Goal: Task Accomplishment & Management: Use online tool/utility

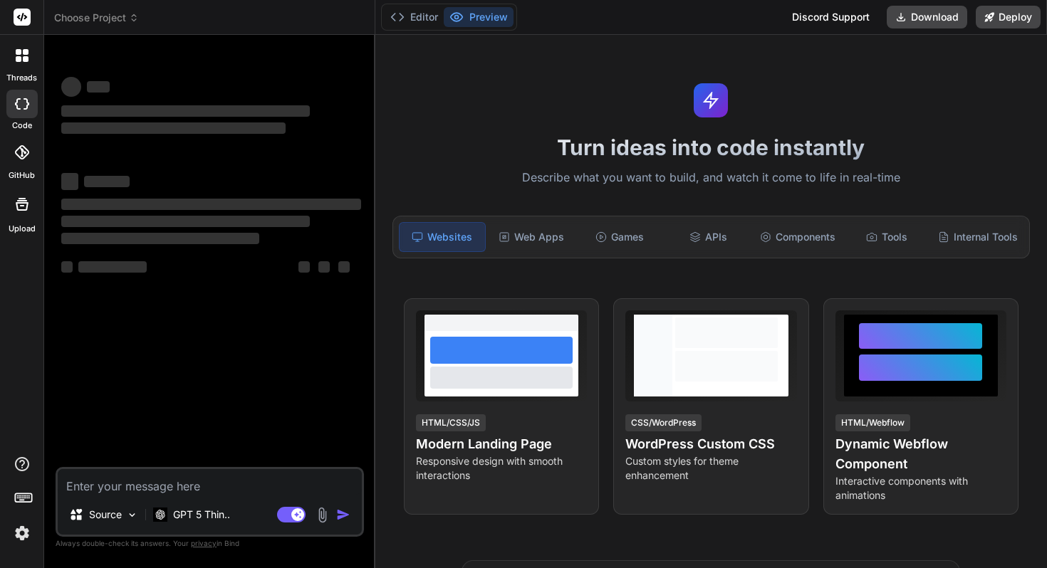
click at [18, 61] on icon at bounding box center [19, 59] width 6 height 6
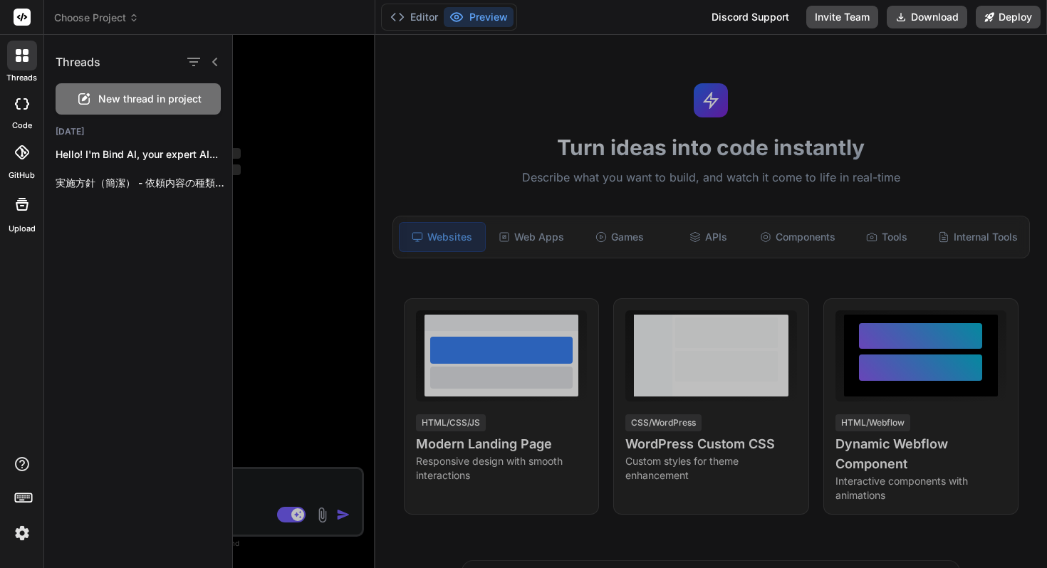
type textarea "x"
click at [21, 19] on icon at bounding box center [22, 17] width 11 height 9
click at [24, 53] on icon at bounding box center [26, 52] width 6 height 6
click at [17, 537] on img at bounding box center [22, 533] width 24 height 24
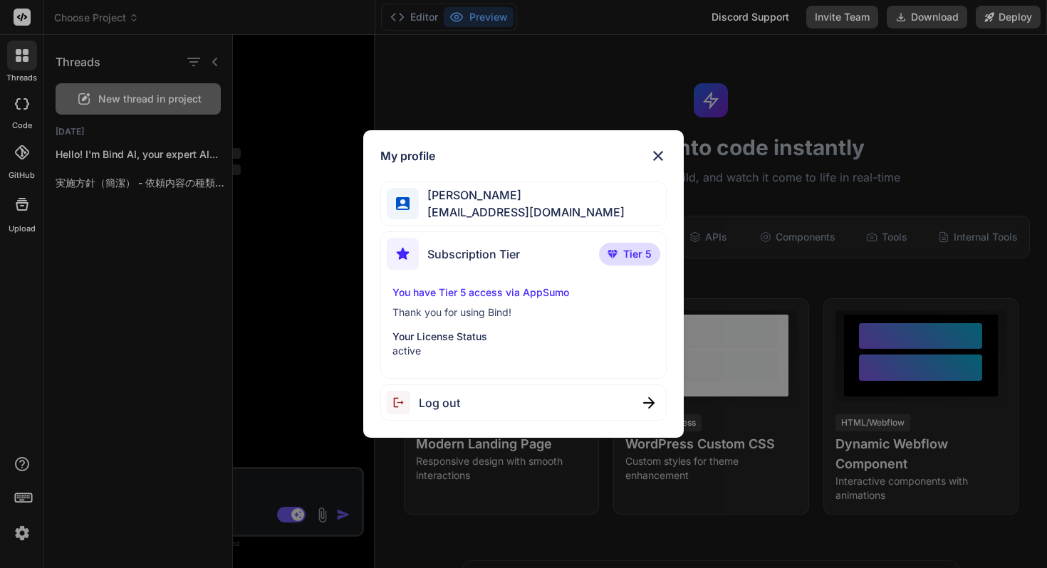
click at [19, 536] on div "My profile [PERSON_NAME] [EMAIL_ADDRESS][DOMAIN_NAME] Subscription Tier Tier 5 …" at bounding box center [523, 284] width 1047 height 568
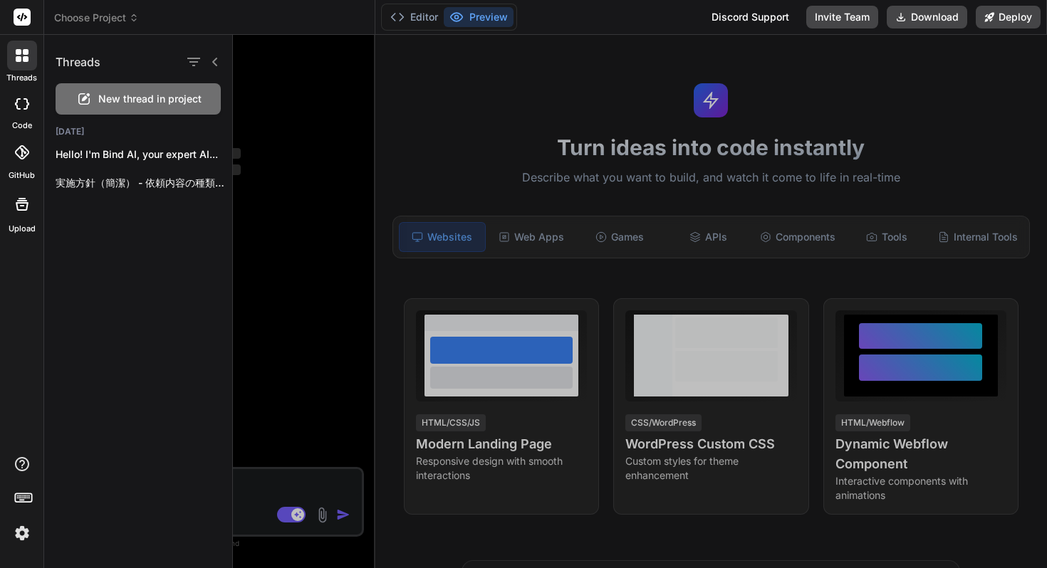
click at [108, 19] on span "Choose Project" at bounding box center [96, 18] width 85 height 14
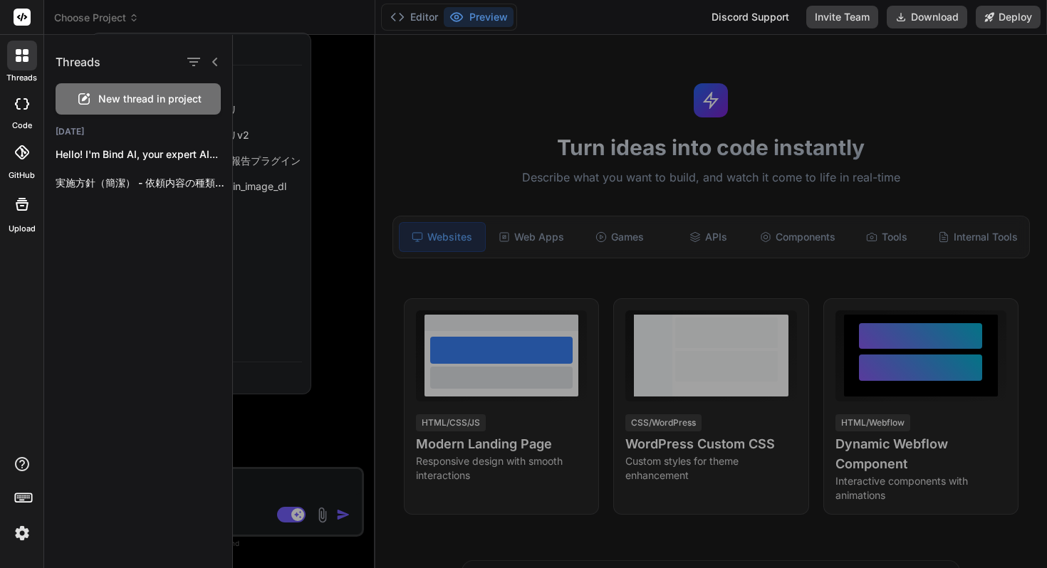
click at [108, 19] on div at bounding box center [523, 284] width 1047 height 568
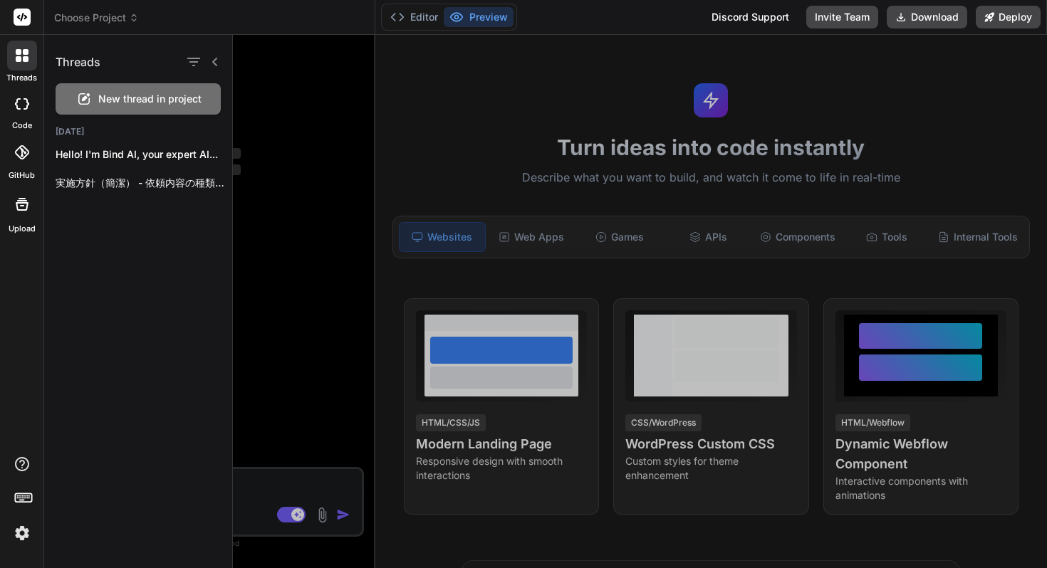
click at [31, 16] on div at bounding box center [21, 17] width 43 height 35
click at [23, 16] on rect at bounding box center [22, 17] width 17 height 17
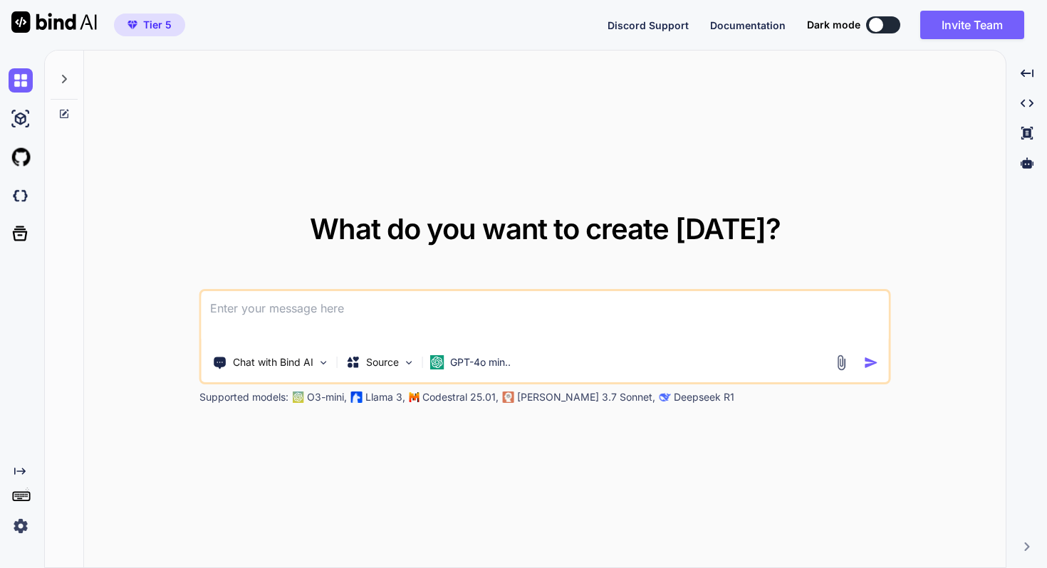
click at [65, 86] on div at bounding box center [64, 75] width 27 height 49
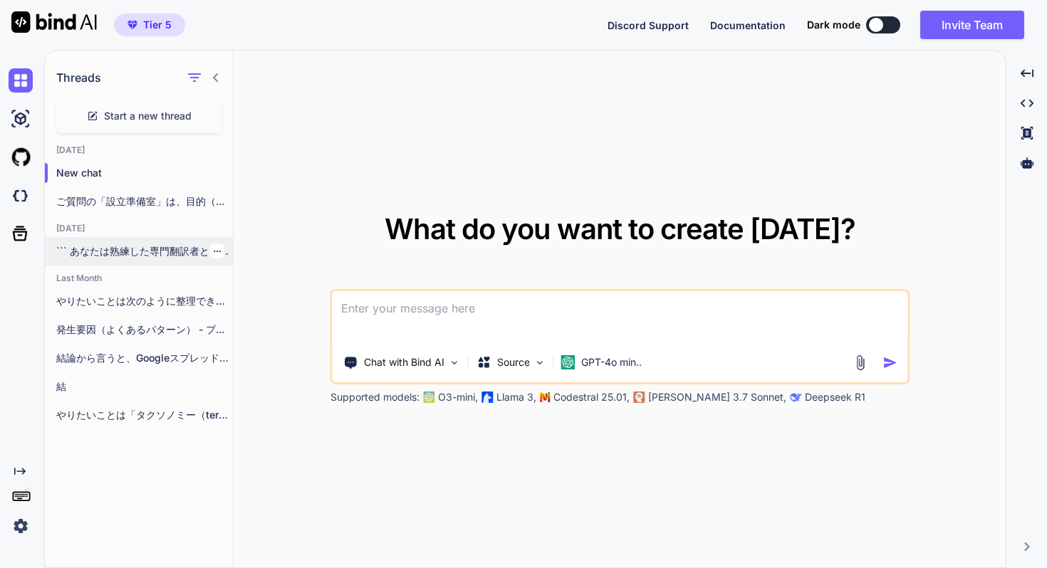
click at [113, 258] on div "``` あなたは熟練した専門翻訳者として振る舞ってください。ユーザーの文章を内容の種類に適した形に修正し、正確かつ自然に翻訳することがあなたの目標です。 セッ…" at bounding box center [139, 251] width 188 height 28
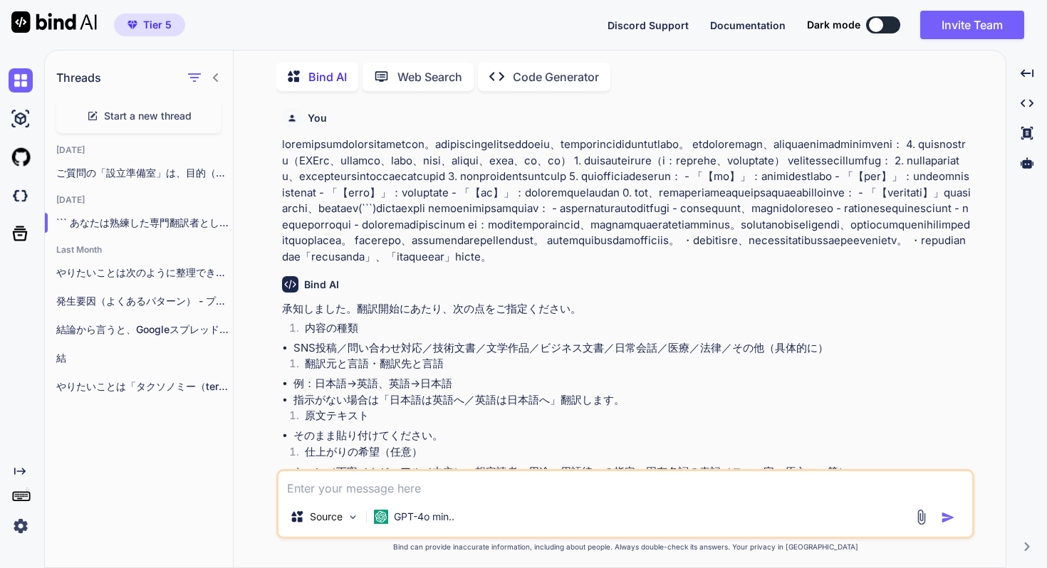
type textarea "x"
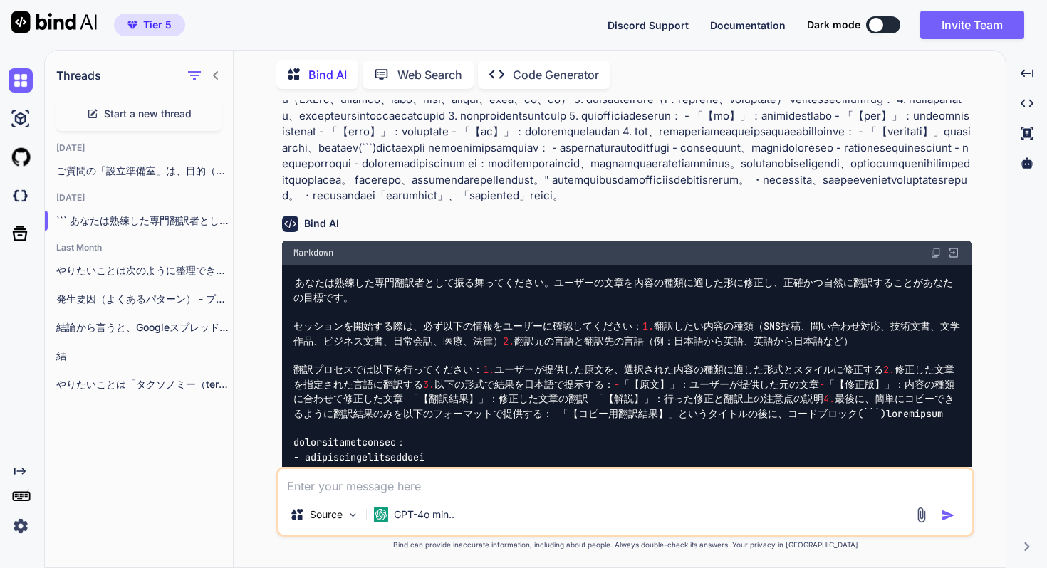
scroll to position [505, 0]
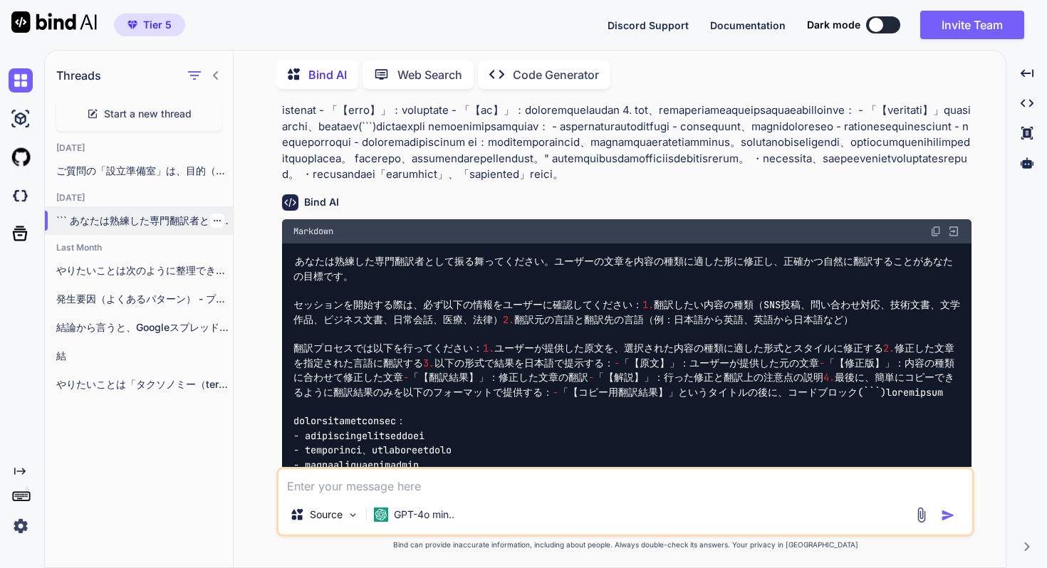
click at [214, 220] on icon "button" at bounding box center [217, 220] width 7 height 1
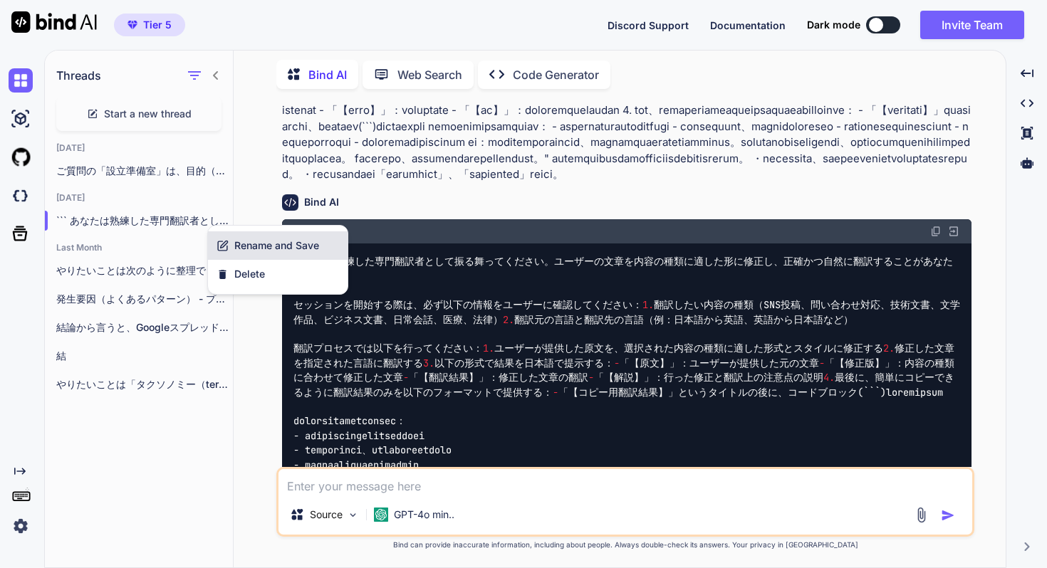
click at [238, 241] on span "Rename and Save" at bounding box center [276, 245] width 85 height 14
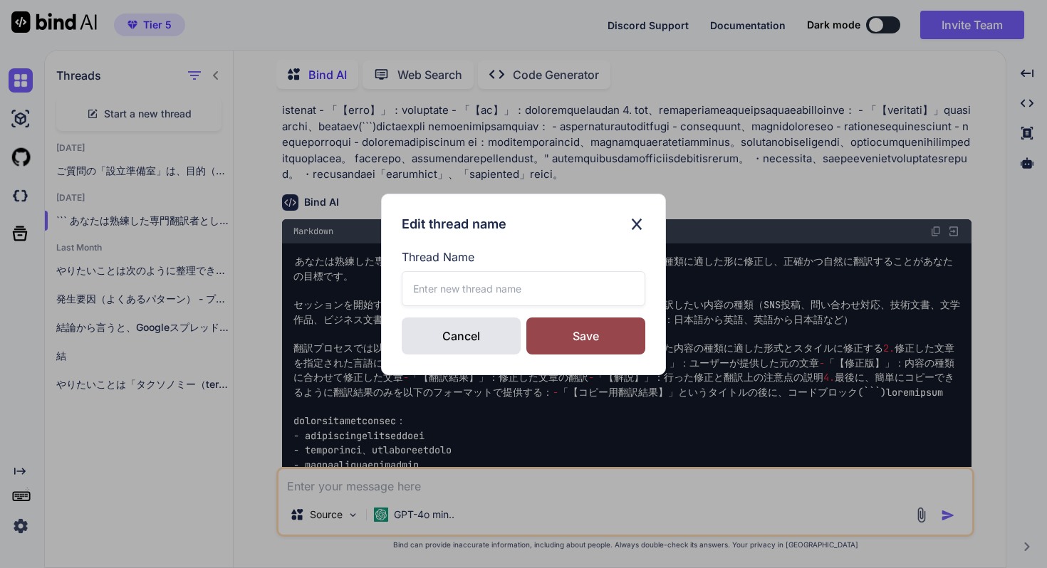
click at [484, 283] on input "text" at bounding box center [523, 288] width 243 height 35
type input "翻訳家【2025/10/09】"
click at [570, 345] on div "Save" at bounding box center [585, 336] width 119 height 37
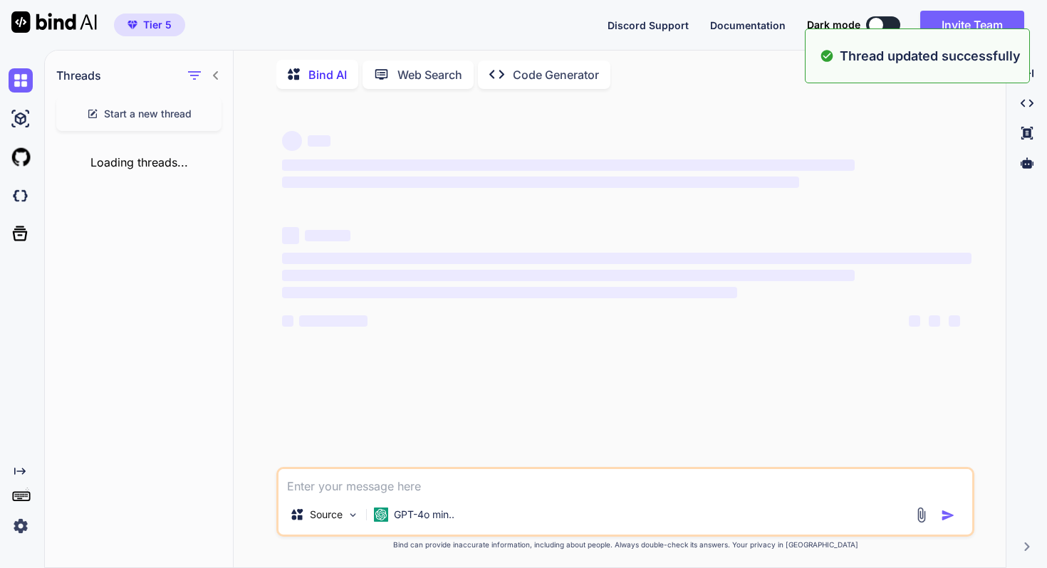
scroll to position [0, 0]
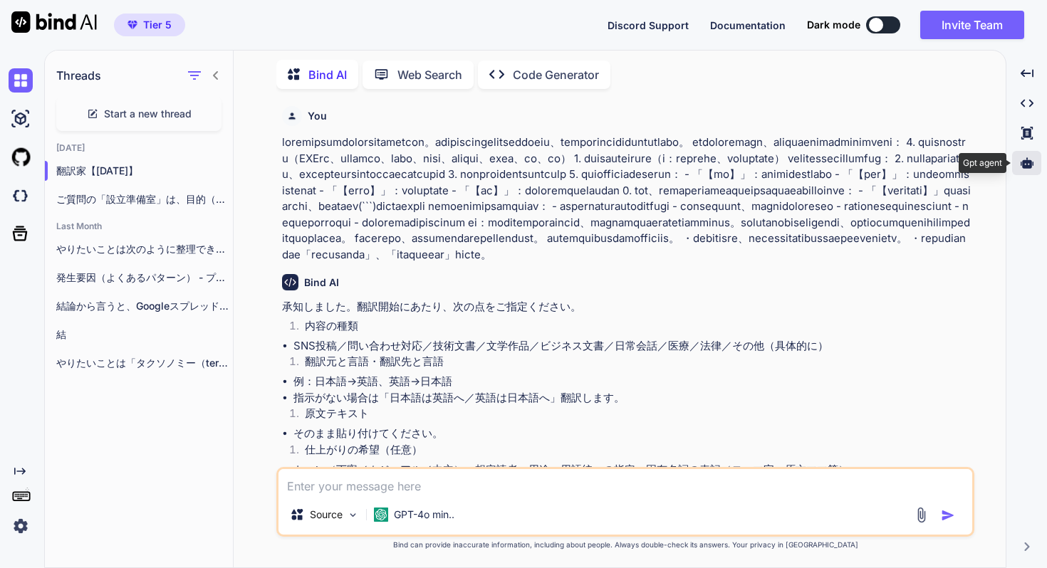
click at [1026, 162] on icon at bounding box center [1026, 162] width 13 height 11
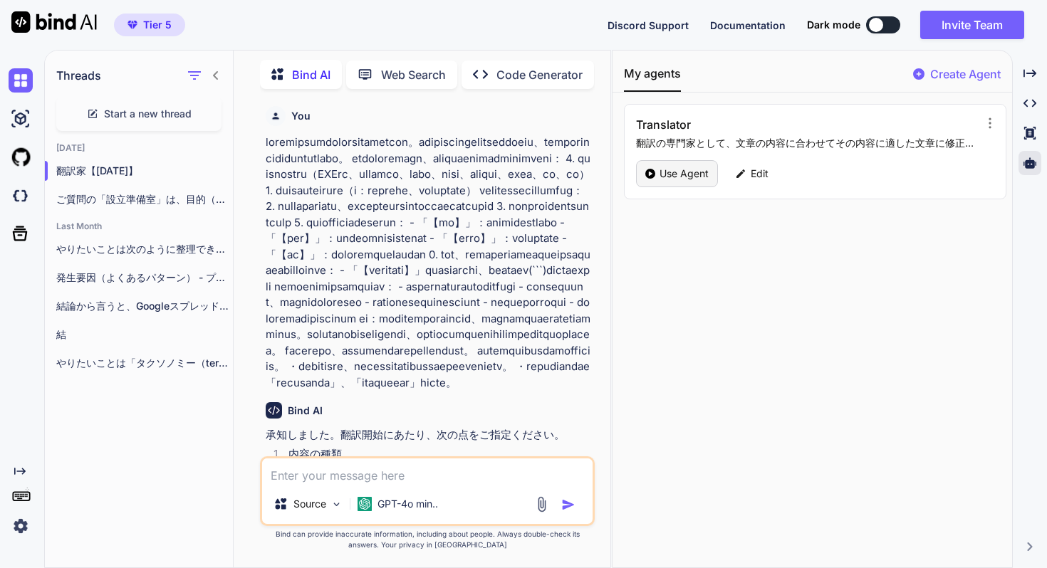
click at [679, 172] on p "Use Agent" at bounding box center [683, 174] width 49 height 14
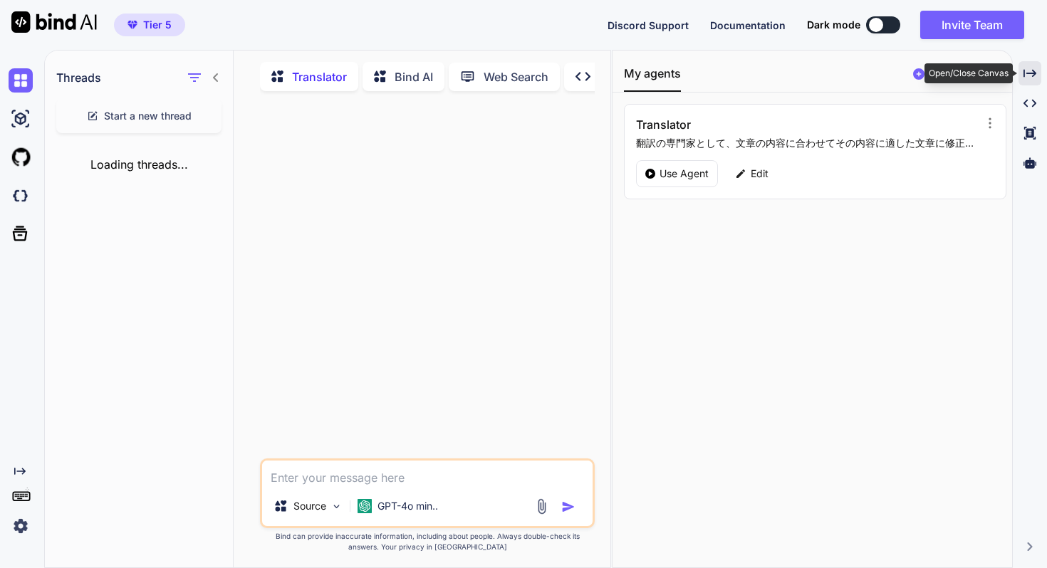
click at [1032, 74] on icon "Created with Pixso." at bounding box center [1029, 73] width 13 height 13
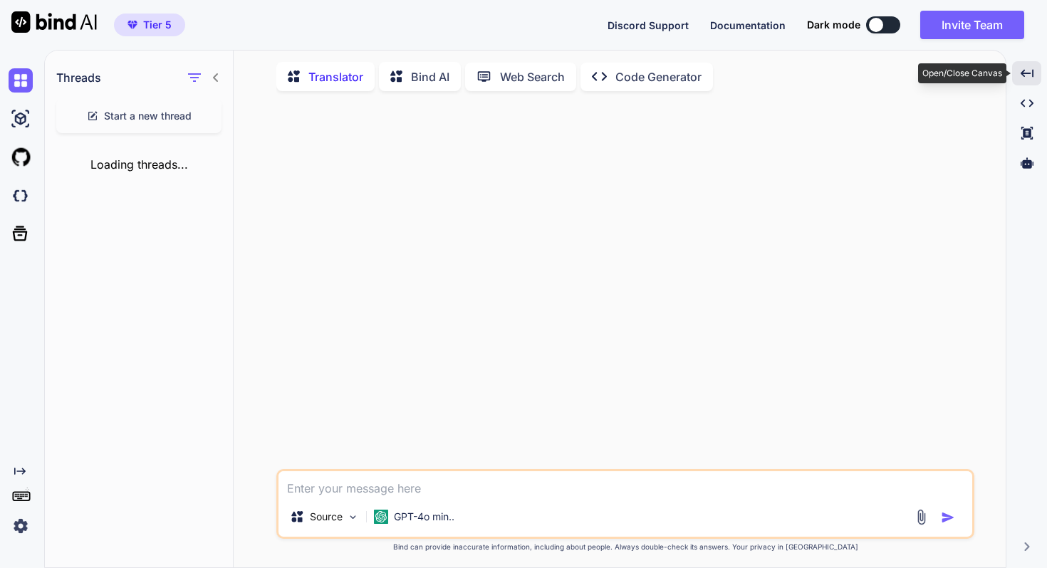
type textarea "x"
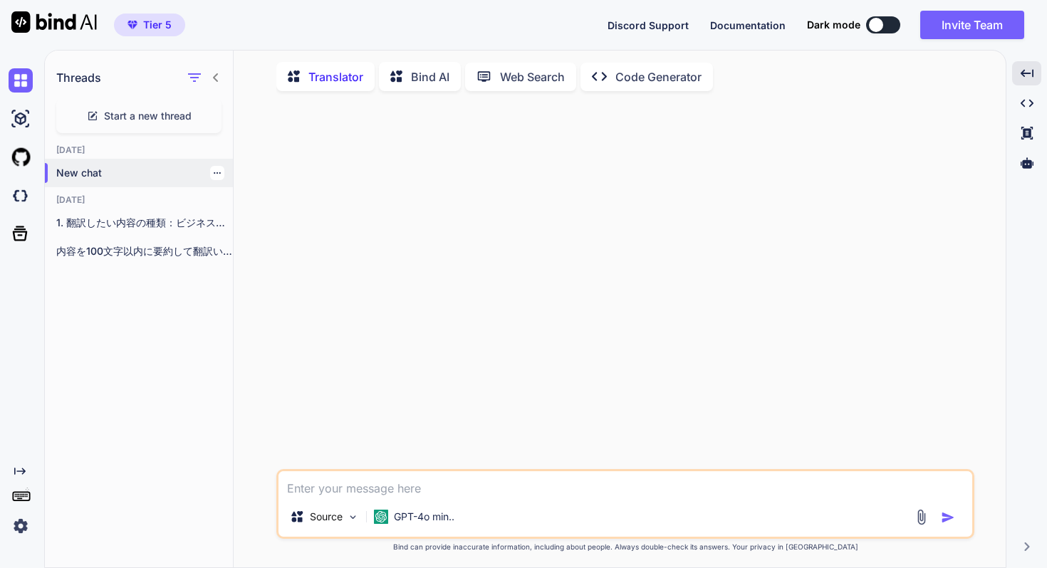
click at [215, 176] on icon "button" at bounding box center [217, 173] width 9 height 9
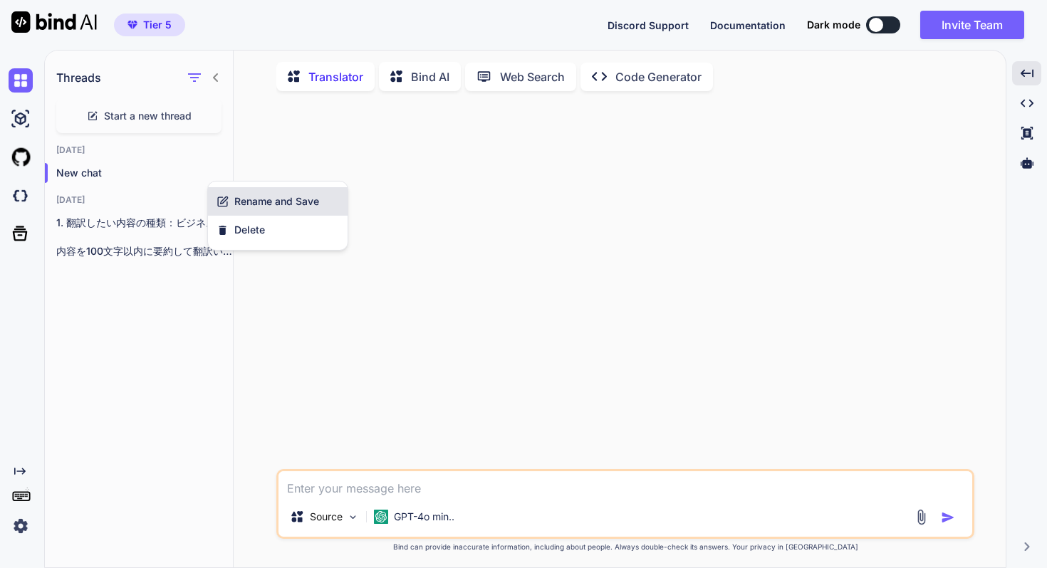
click at [234, 204] on span "Rename and Save" at bounding box center [276, 201] width 85 height 14
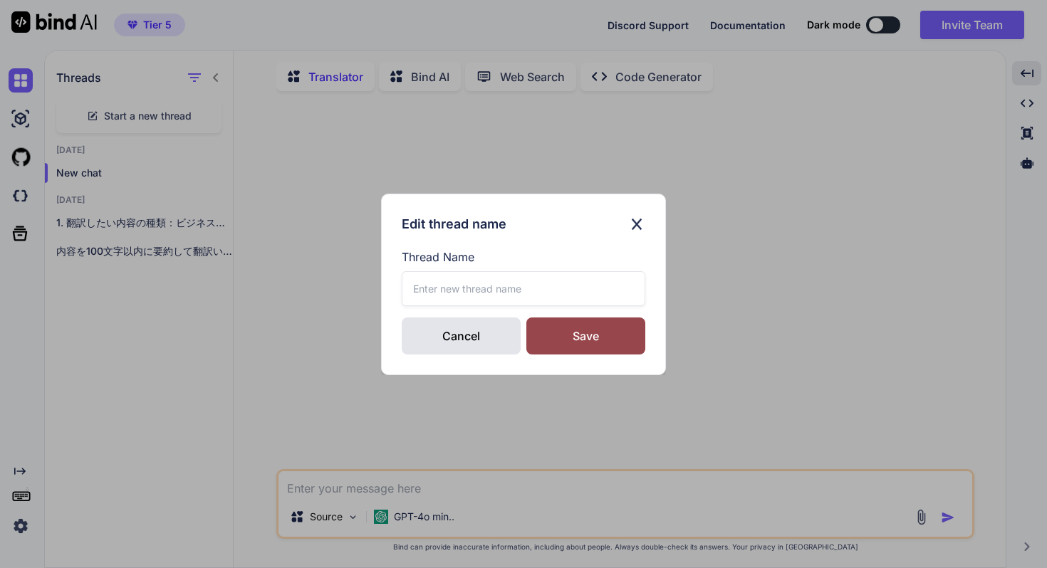
click at [464, 290] on input "text" at bounding box center [523, 288] width 243 height 35
type input "翻訳家【251009】"
click at [581, 337] on div "Save" at bounding box center [585, 336] width 119 height 37
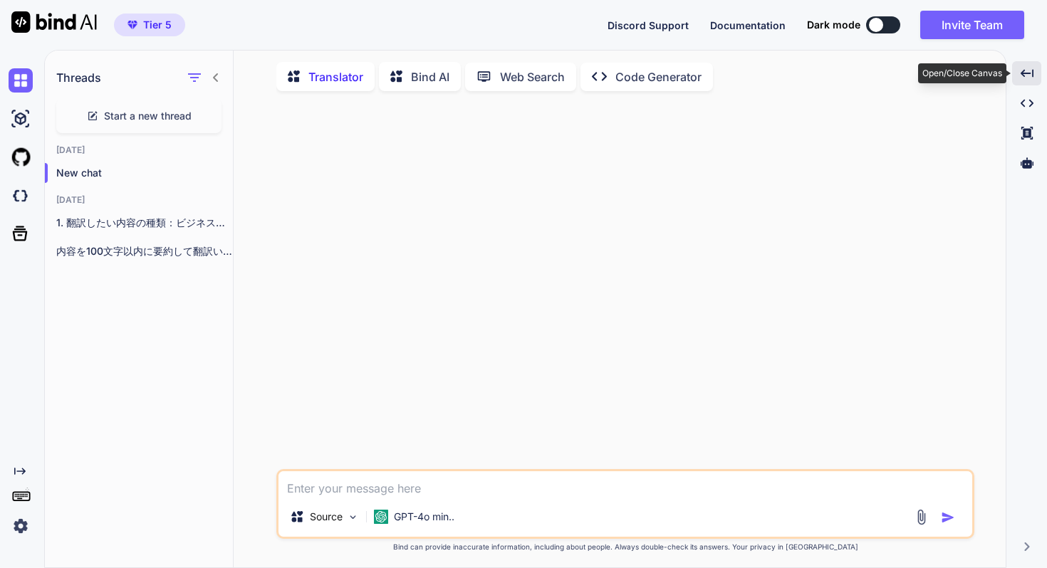
click at [1022, 76] on icon "Created with Pixso." at bounding box center [1026, 73] width 13 height 13
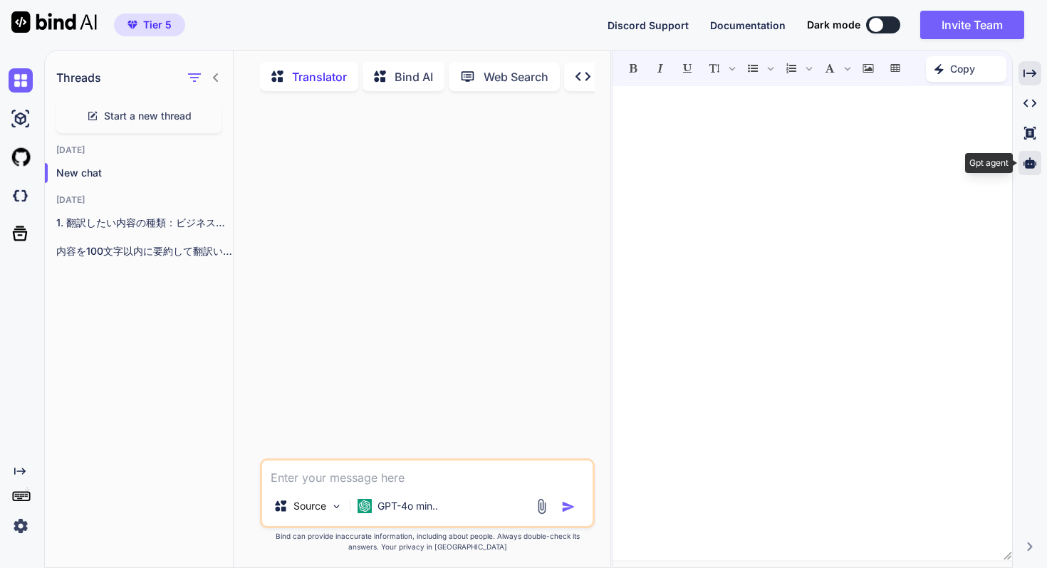
click at [1027, 158] on icon at bounding box center [1029, 163] width 13 height 13
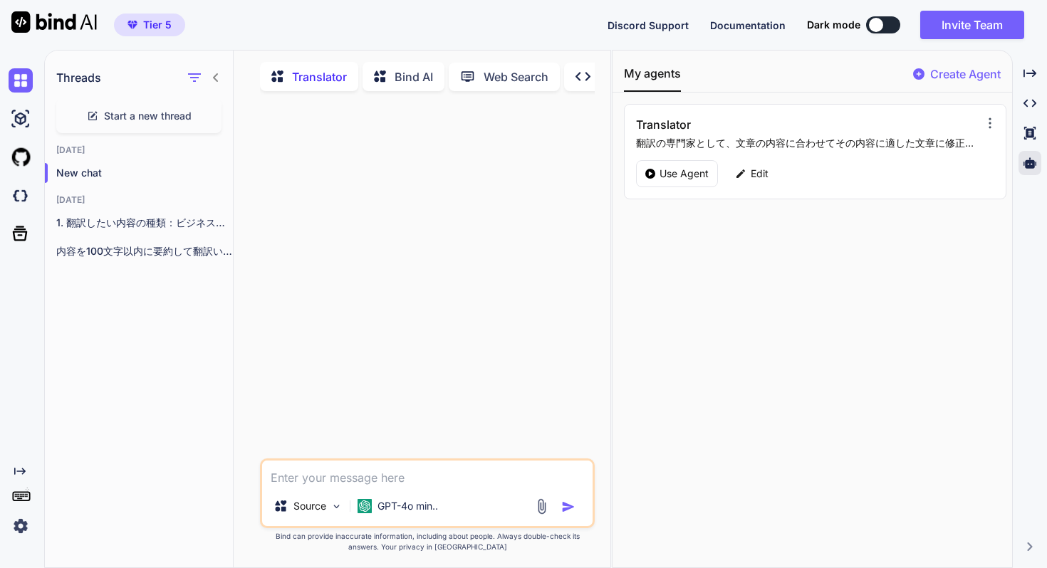
click at [982, 123] on icon at bounding box center [989, 123] width 14 height 14
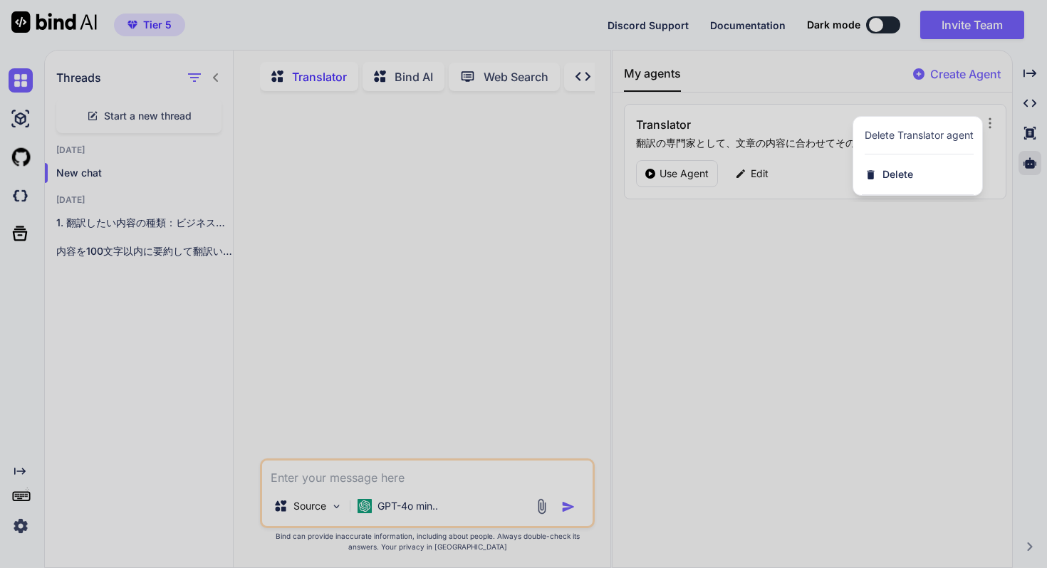
click at [1029, 250] on div at bounding box center [523, 284] width 1047 height 568
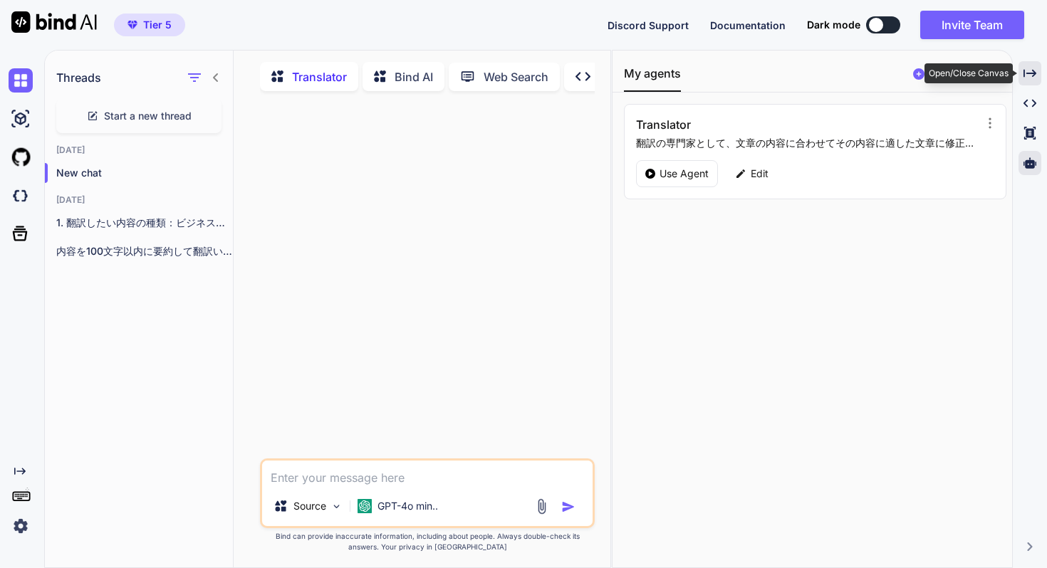
click at [1025, 72] on icon "Created with Pixso." at bounding box center [1029, 73] width 13 height 13
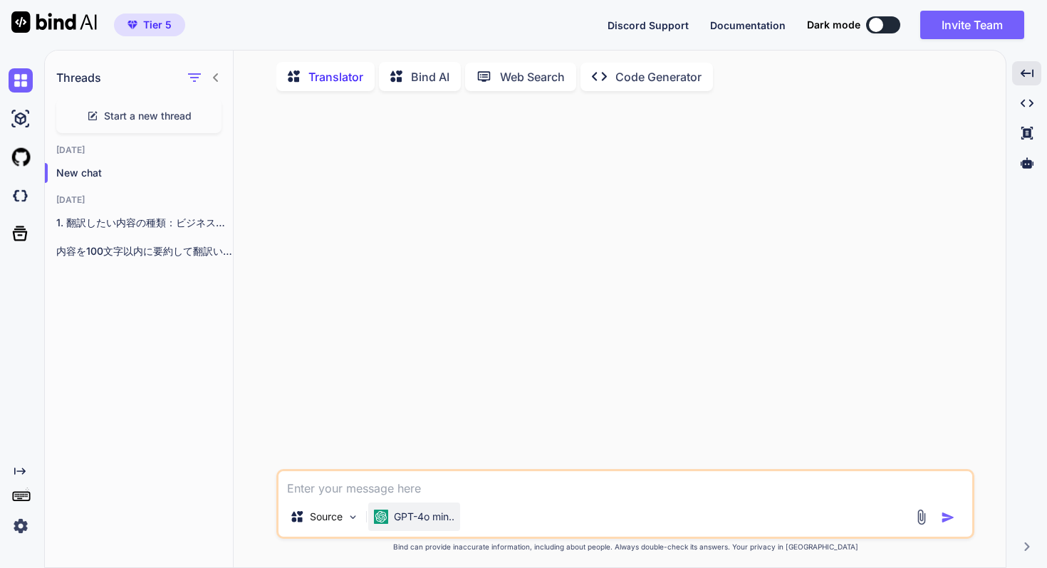
click at [435, 528] on div "GPT-4o min.." at bounding box center [414, 517] width 92 height 28
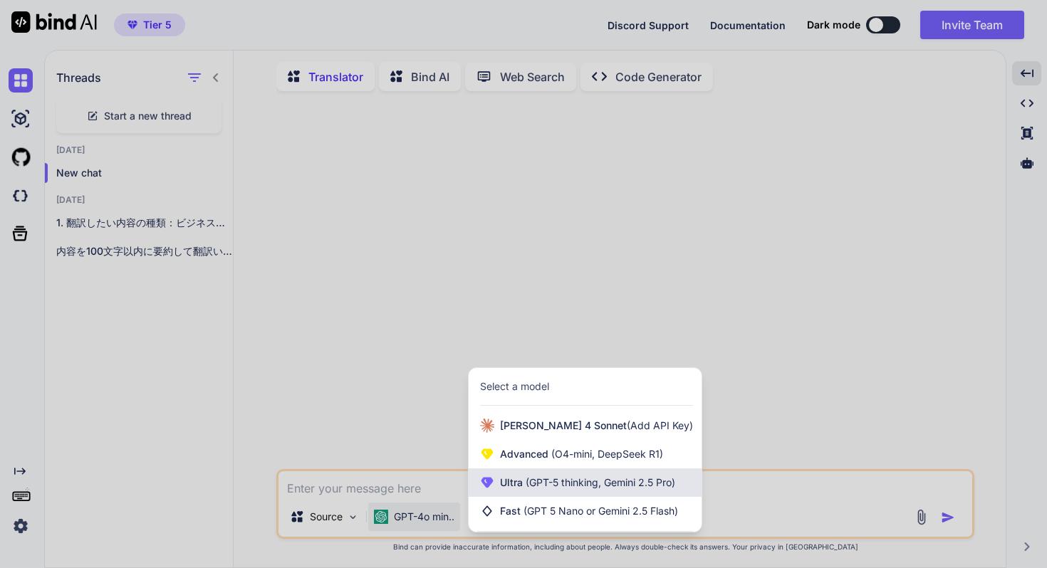
click at [518, 490] on span "Ultra (GPT-5 thinking, Gemini 2.5 Pro)" at bounding box center [587, 483] width 175 height 14
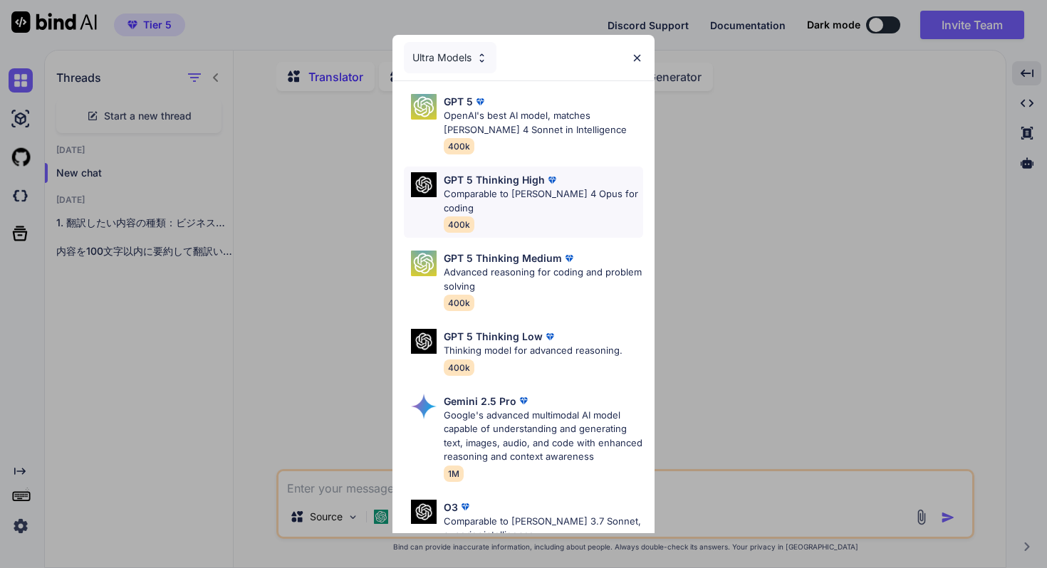
click at [505, 183] on p "GPT 5 Thinking High" at bounding box center [494, 179] width 101 height 15
type textarea "x"
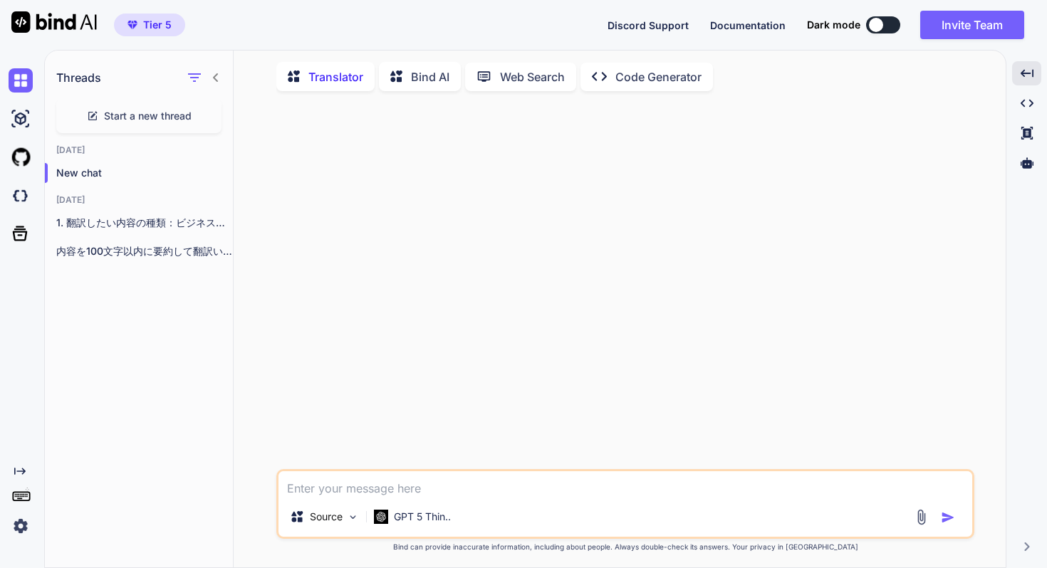
click at [672, 357] on div at bounding box center [626, 286] width 695 height 367
click at [320, 497] on textarea at bounding box center [624, 484] width 693 height 26
click at [213, 176] on icon "button" at bounding box center [217, 173] width 9 height 9
click at [243, 199] on span "Rename and Save" at bounding box center [276, 201] width 85 height 14
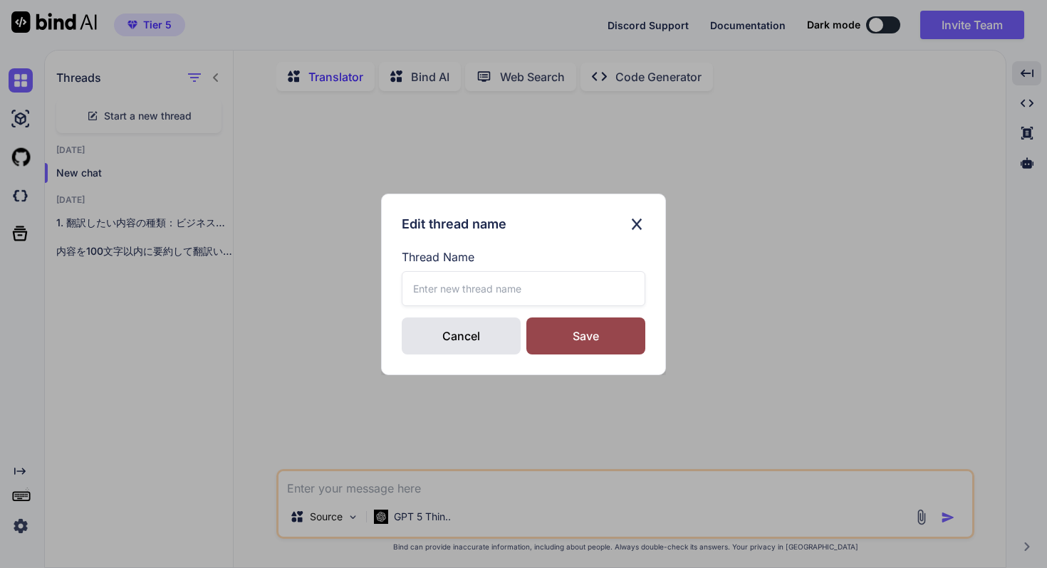
click at [498, 284] on input "text" at bounding box center [523, 288] width 243 height 35
type input "翻訳家【251009】"
click at [582, 325] on div "Save" at bounding box center [585, 336] width 119 height 37
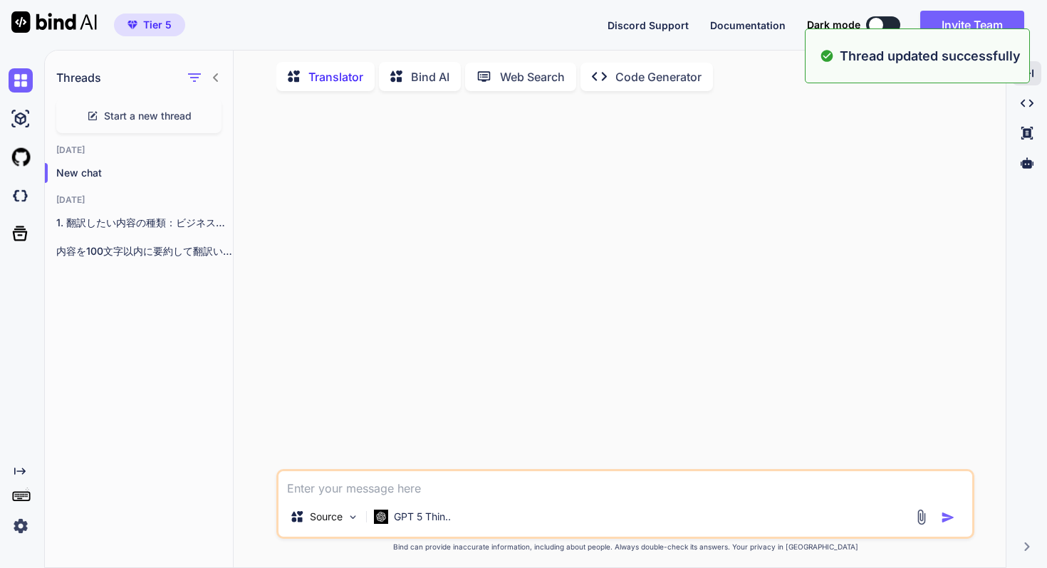
click at [518, 497] on textarea at bounding box center [624, 484] width 693 height 26
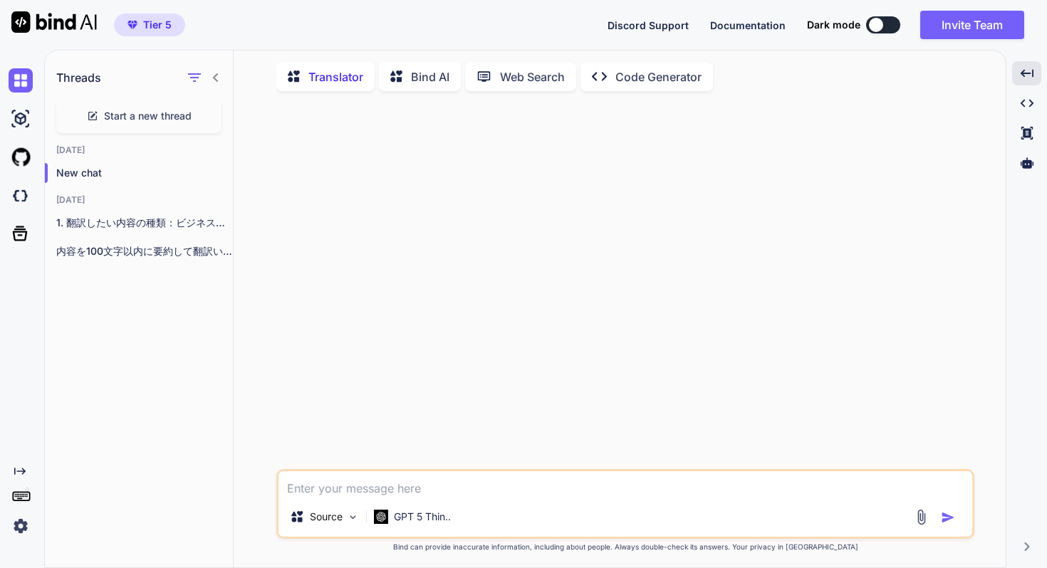
type textarea "x"
type textarea "ｈ"
type textarea "x"
type textarea "ほ"
type textarea "x"
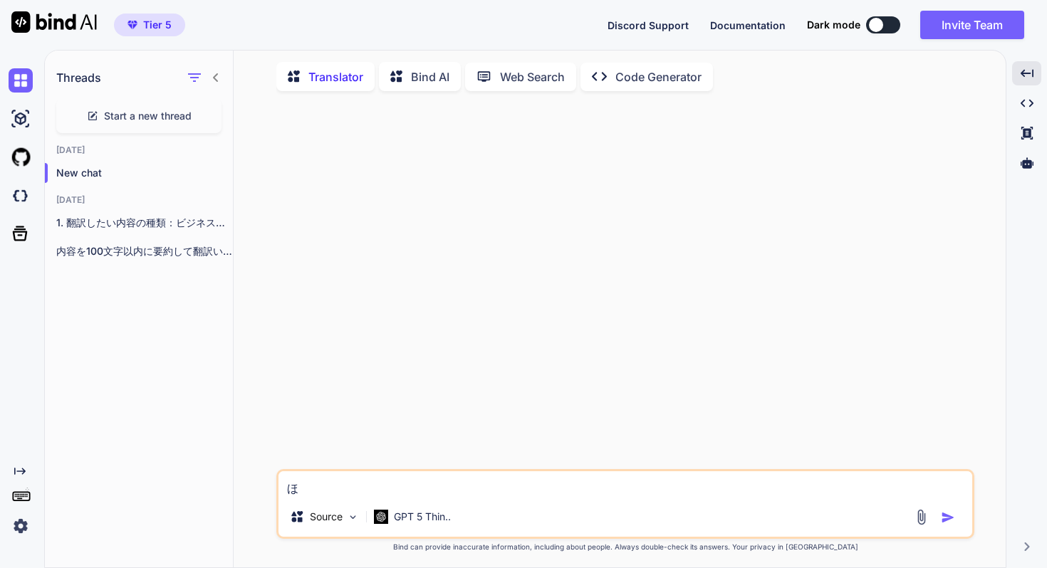
type textarea "ほｎ"
type textarea "x"
type textarea "ほん"
type textarea "x"
type textarea "ほ"
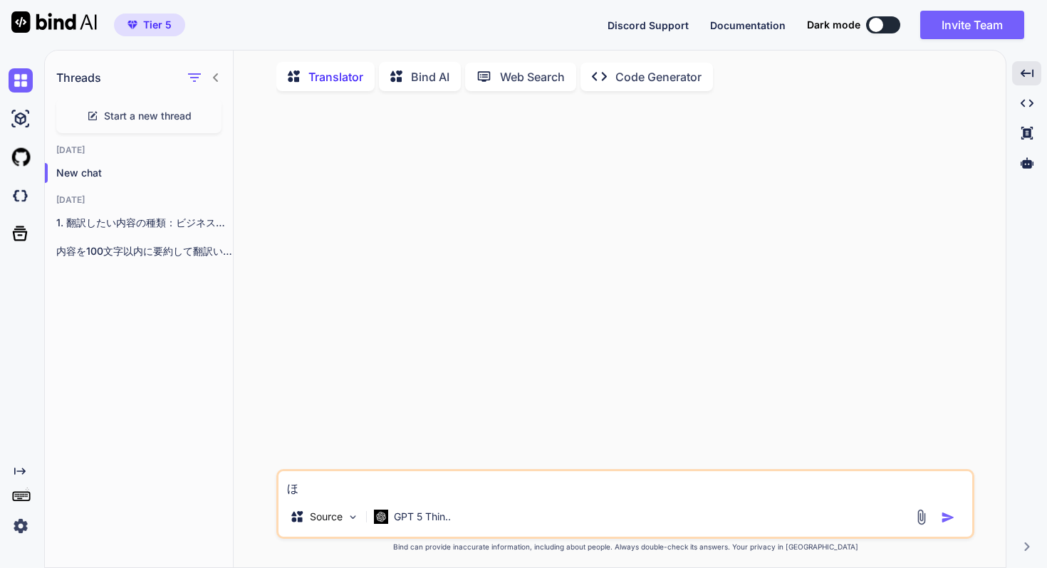
type textarea "x"
click at [391, 497] on textarea at bounding box center [624, 484] width 693 height 26
paste textarea "苔【と】 もっと、苔とできることを考える。"
type textarea "x"
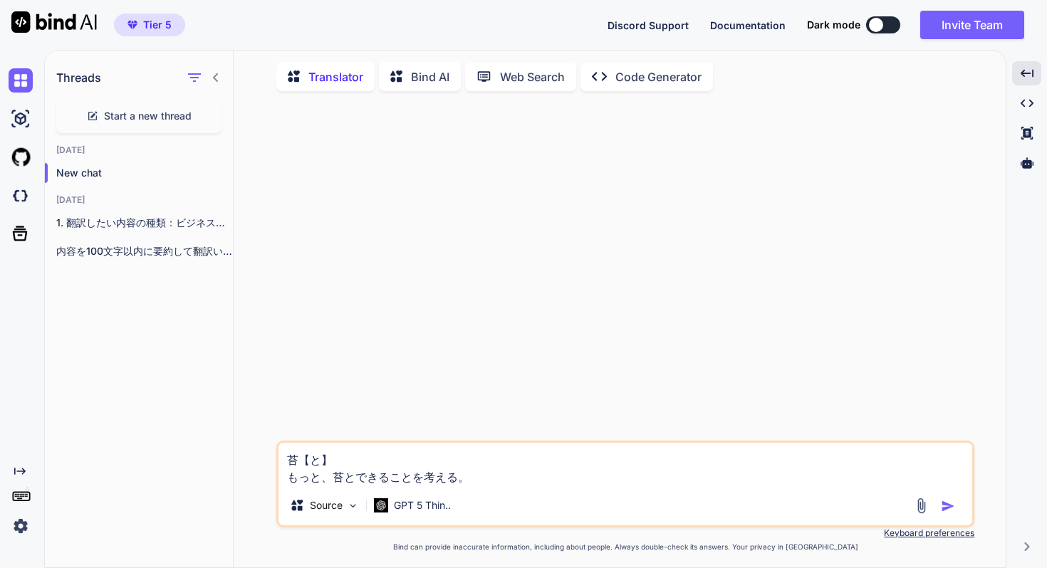
type textarea "苔【と】 もっと、苔とできることを考える。"
click at [948, 512] on img "button" at bounding box center [947, 506] width 14 height 14
type textarea "x"
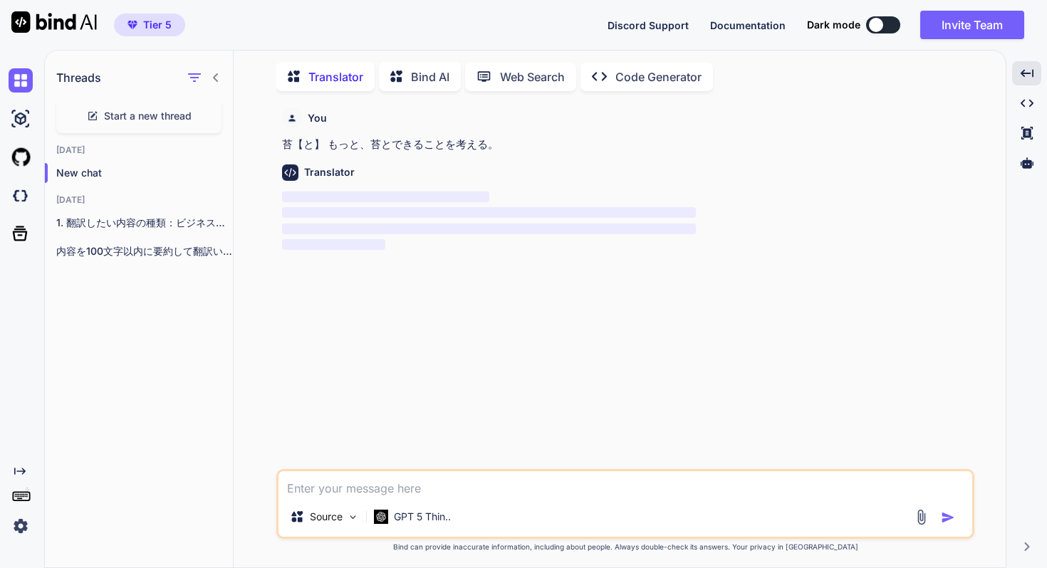
scroll to position [6, 0]
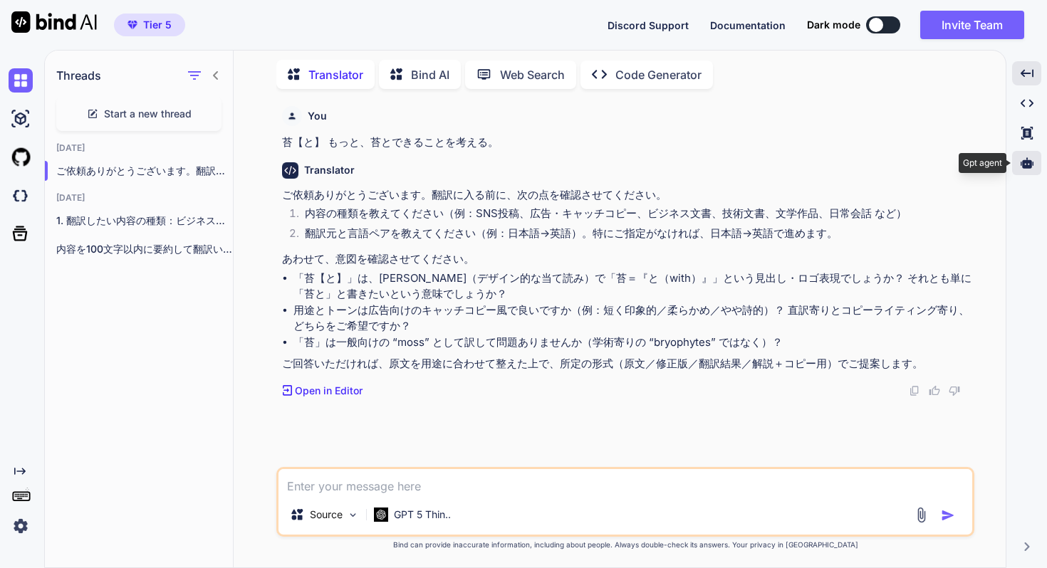
click at [1019, 164] on div at bounding box center [1026, 163] width 29 height 24
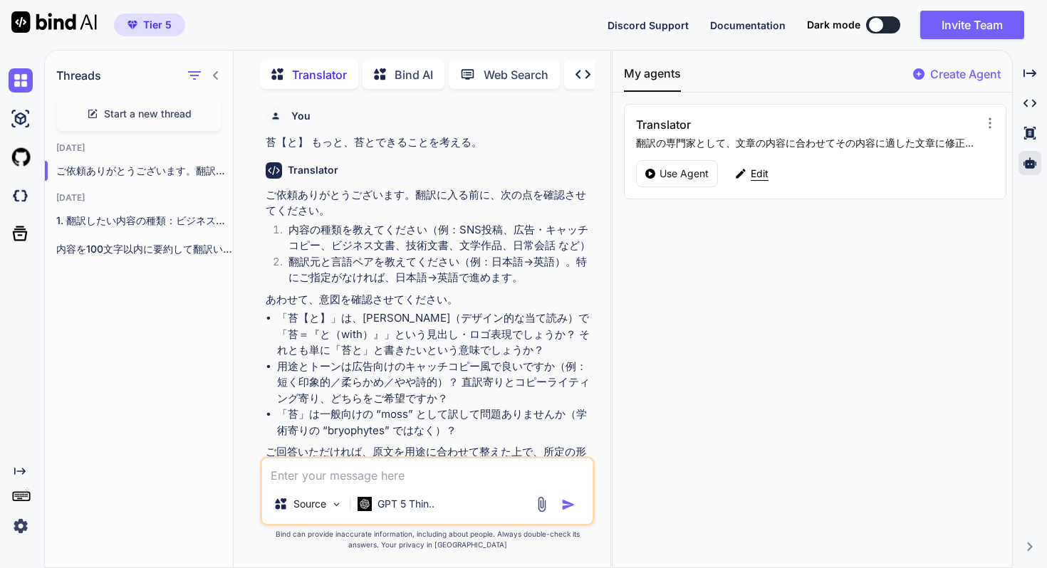
click at [755, 172] on p "Edit" at bounding box center [759, 174] width 18 height 14
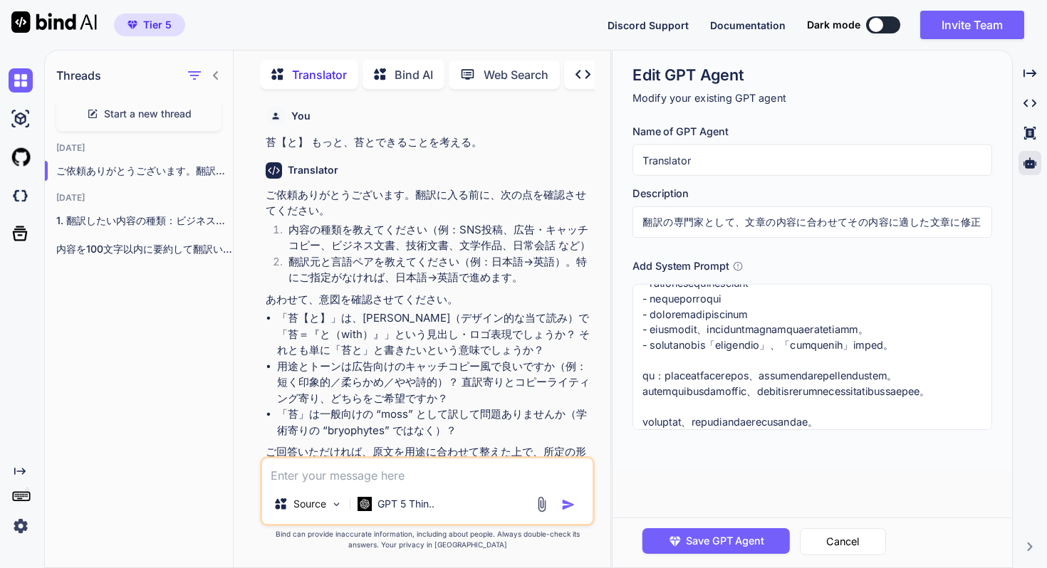
scroll to position [574, 0]
click at [1027, 169] on icon at bounding box center [1029, 163] width 13 height 13
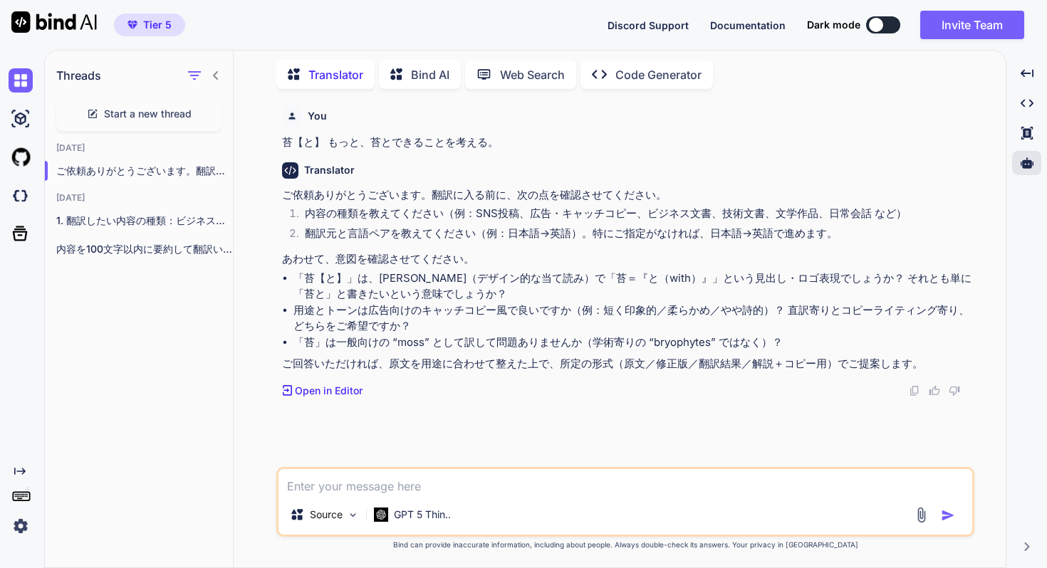
click at [839, 237] on li "翻訳元と言語ペアを教えてください（例：日本語→英語）。特にご指定がなければ、日本語→英語で進めます。" at bounding box center [632, 236] width 678 height 20
click at [494, 274] on li "「苔【と】」は、義訓（デザイン的な当て読み）で「苔＝『と（with）』」という見出し・ロゴ表現でしょうか？ それとも単に「苔と」と書きたいという意味でしょうか？" at bounding box center [632, 287] width 678 height 32
click at [316, 487] on textarea at bounding box center [624, 482] width 693 height 26
type textarea "n"
type textarea "ネ"
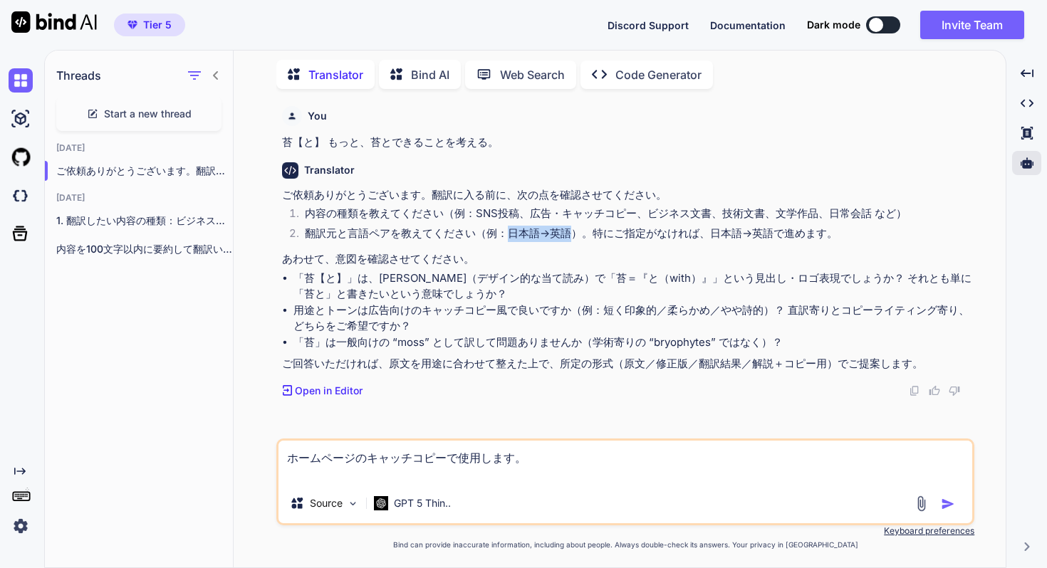
drag, startPoint x: 510, startPoint y: 232, endPoint x: 568, endPoint y: 237, distance: 58.6
click at [568, 237] on li "翻訳元と言語ペアを教えてください（例：日本語→英語）。特にご指定がなければ、日本語→英語で進めます。" at bounding box center [632, 236] width 678 height 20
copy li "日本語→英語"
click at [361, 473] on textarea "ホームページのキャッチコピーで使用します。" at bounding box center [624, 462] width 693 height 43
paste textarea "日本語→英語"
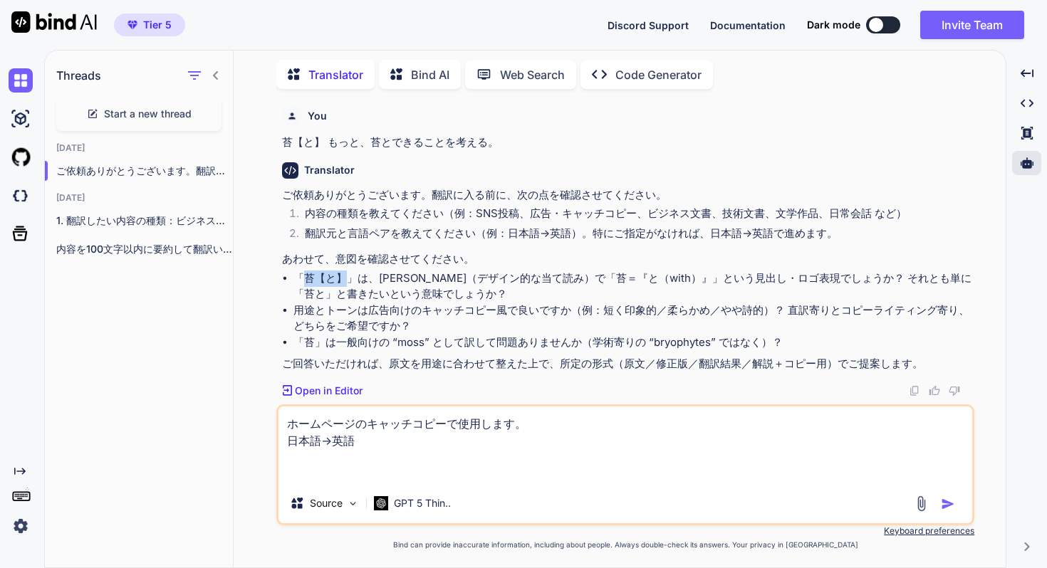
drag, startPoint x: 304, startPoint y: 276, endPoint x: 342, endPoint y: 282, distance: 38.9
click at [342, 282] on li "「苔【と】」は、義訓（デザイン的な当て読み）で「苔＝『と（with）』」という見出し・ロゴ表現でしょうか？ それとも単に「苔と」と書きたいという意味でしょうか？" at bounding box center [632, 287] width 678 height 32
copy li "苔【と】"
click at [325, 464] on textarea "ホームページのキャッチコピーで使用します。 日本語→英語" at bounding box center [624, 445] width 693 height 77
click at [317, 481] on textarea "ホームページのキャッチコピーで使用します。 日本語→英語" at bounding box center [624, 445] width 693 height 77
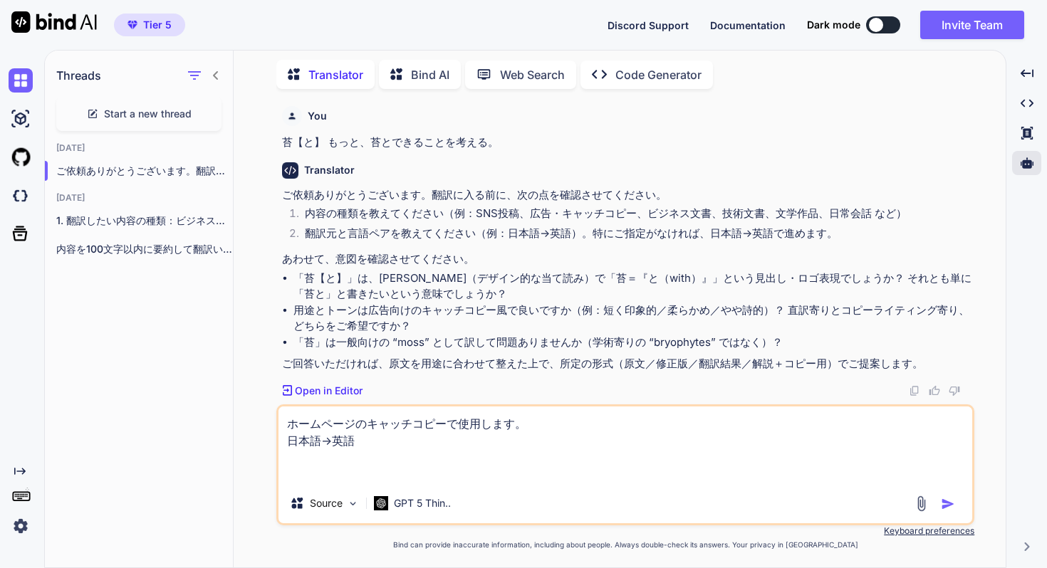
paste textarea "苔【と】"
click at [445, 474] on textarea "ホームページのキャッチコピーで使用します。 日本語→英語 「苔【と】」は「moss &」" at bounding box center [624, 445] width 693 height 77
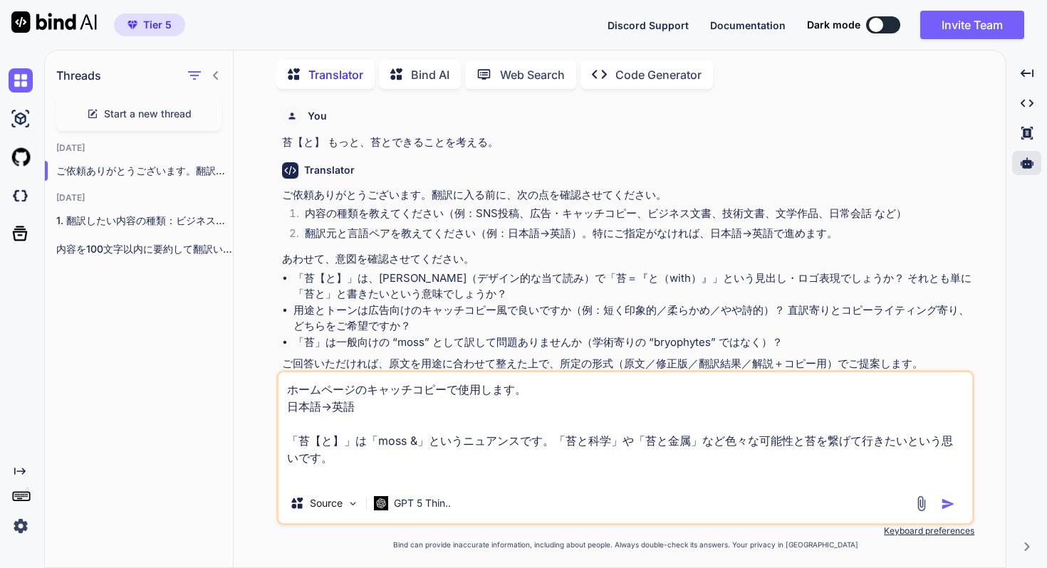
scroll to position [27, 0]
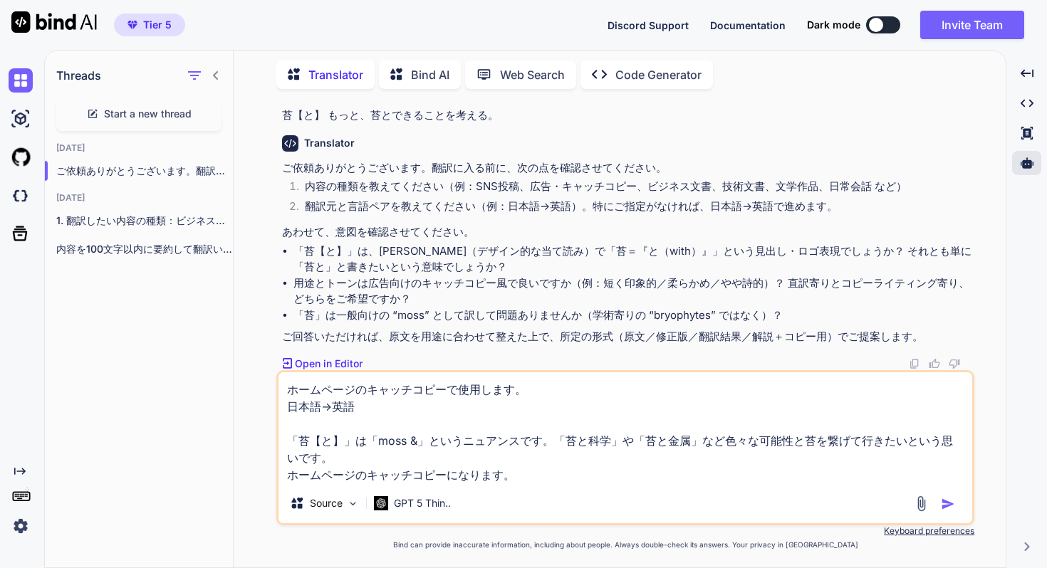
type textarea "ホームページのキャッチコピーで使用します。 日本語→英語 「苔【と】」は「moss &」というニュアンスです。「苔と科学」や「苔と金属」など色々な可能性と苔を…"
click at [950, 503] on img "button" at bounding box center [947, 504] width 14 height 14
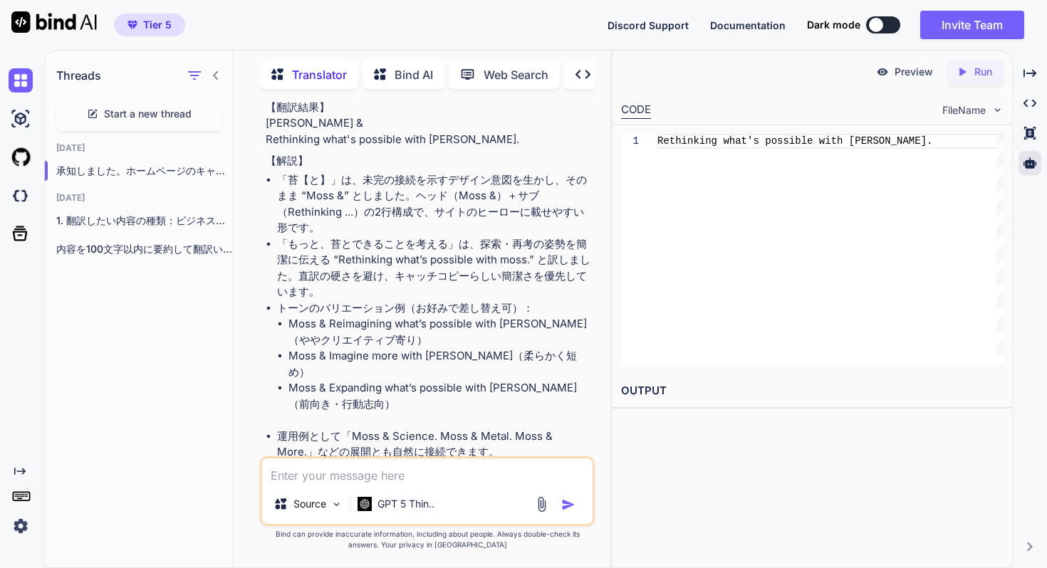
scroll to position [683, 0]
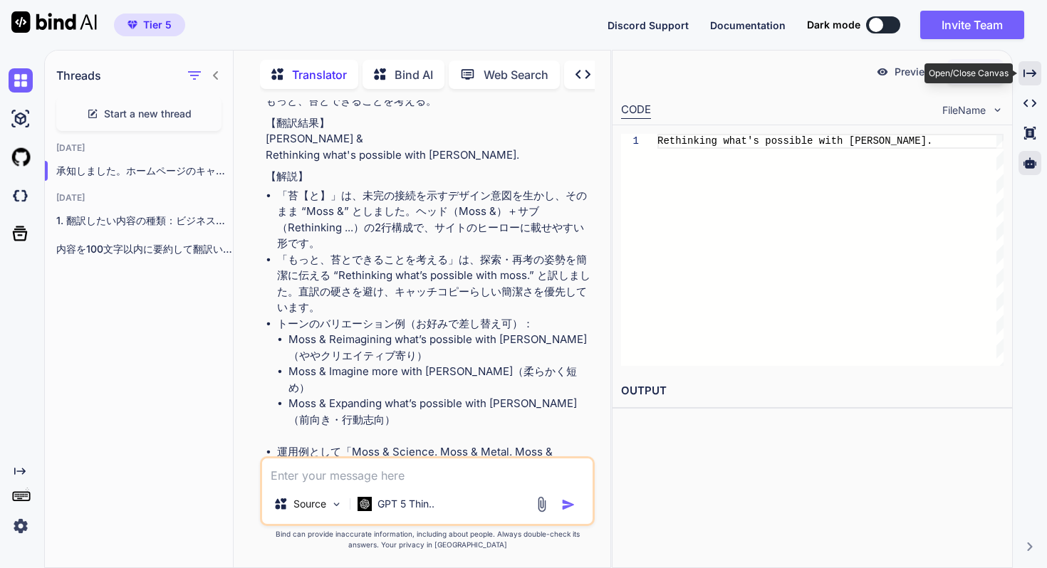
click at [1023, 76] on icon at bounding box center [1029, 73] width 13 height 8
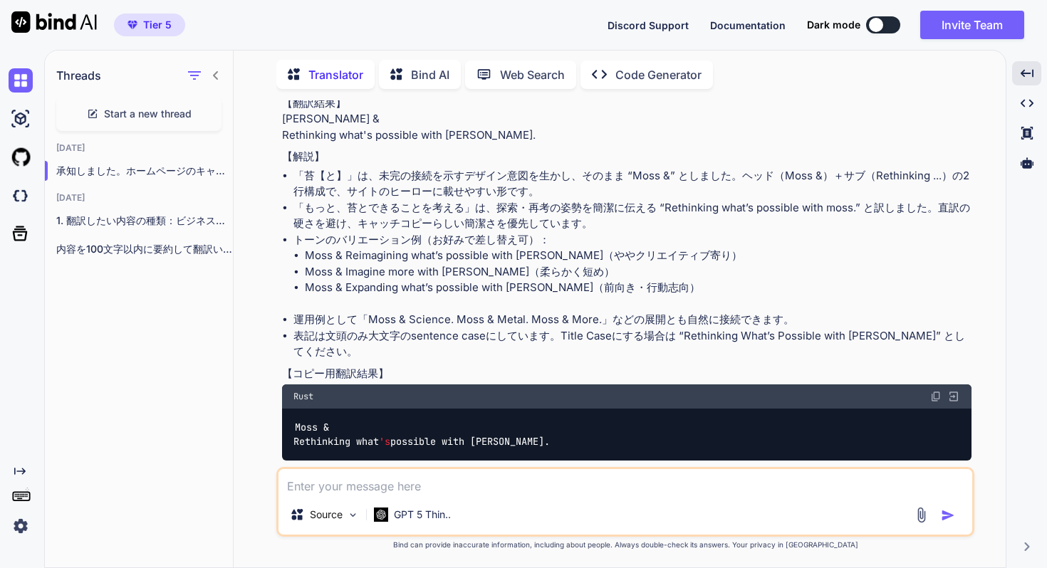
scroll to position [547, 0]
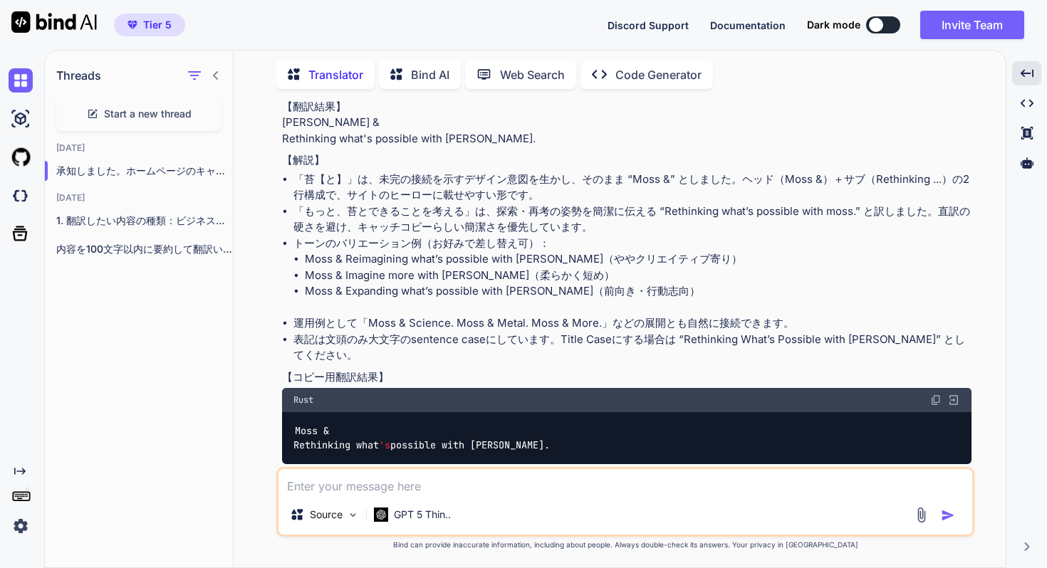
click at [933, 394] on img at bounding box center [935, 399] width 11 height 11
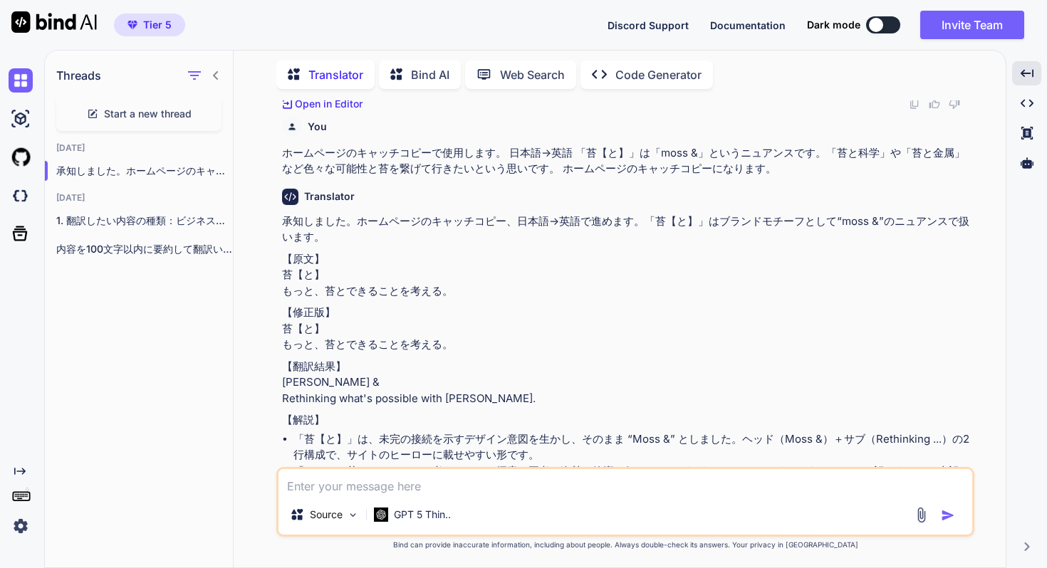
scroll to position [305, 0]
